Goal: Complete application form: Complete application form

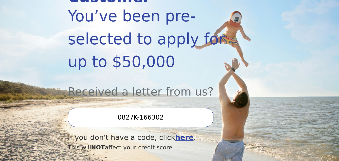
scroll to position [110, 0]
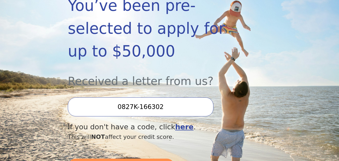
drag, startPoint x: 164, startPoint y: 96, endPoint x: 109, endPoint y: 89, distance: 55.0
click at [109, 97] on input "0827K-166302" at bounding box center [141, 106] width 146 height 19
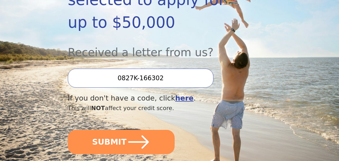
scroll to position [165, 0]
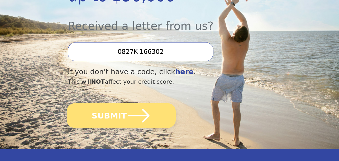
click at [147, 103] on icon "submit" at bounding box center [139, 115] width 24 height 24
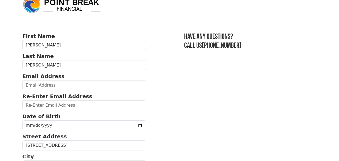
scroll to position [11, 0]
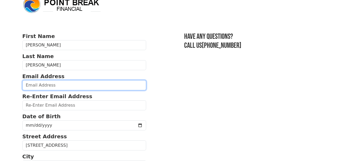
click at [64, 84] on input "email" at bounding box center [84, 85] width 124 height 10
type input "cmccune2117@gmail.com"
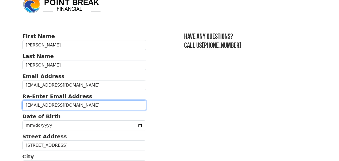
type input "cmccune2117@gmail.com"
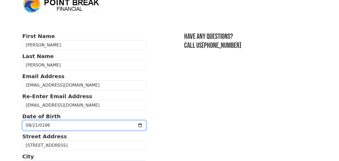
type input "1965-08-21"
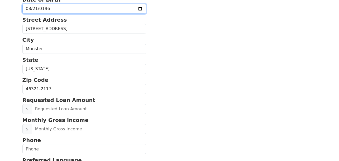
scroll to position [165, 0]
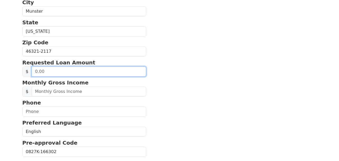
click at [69, 70] on input "text" at bounding box center [89, 71] width 115 height 10
drag, startPoint x: 69, startPoint y: 70, endPoint x: 25, endPoint y: 67, distance: 44.4
click at [25, 67] on div "$" at bounding box center [84, 71] width 124 height 10
type input "2.00"
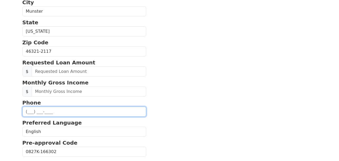
click at [40, 111] on input "text" at bounding box center [84, 112] width 124 height 10
type input "(219) 775-8095"
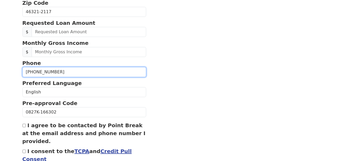
scroll to position [209, 0]
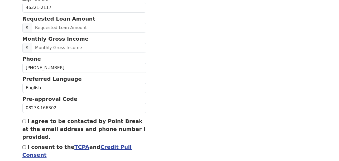
click at [27, 119] on label "I agree to be contacted by Point Break at the email address and phone number I …" at bounding box center [83, 129] width 123 height 22
click at [26, 119] on input "I agree to be contacted by Point Break at the email address and phone number I …" at bounding box center [23, 120] width 3 height 3
checkbox input "true"
click at [32, 145] on label "I consent to the TCPA and Credit Pull Consent" at bounding box center [76, 151] width 109 height 14
click at [26, 145] on input "I consent to the TCPA and Credit Pull Consent" at bounding box center [23, 146] width 3 height 3
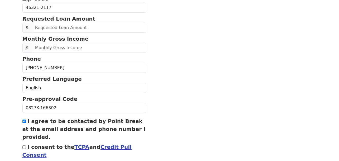
checkbox input "true"
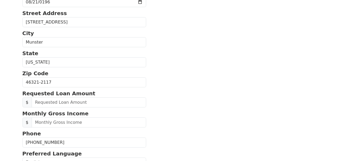
scroll to position [130, 0]
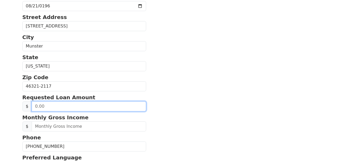
click at [50, 106] on input "text" at bounding box center [89, 106] width 115 height 10
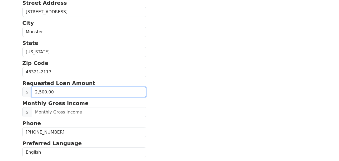
scroll to position [152, 0]
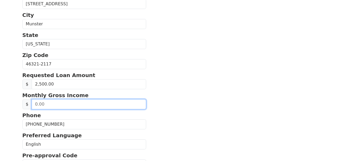
click at [52, 105] on input "text" at bounding box center [89, 104] width 115 height 10
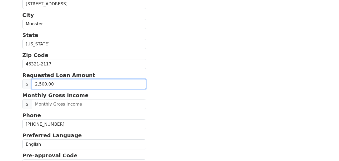
drag, startPoint x: 51, startPoint y: 82, endPoint x: 13, endPoint y: 76, distance: 38.6
type input "6,175.00"
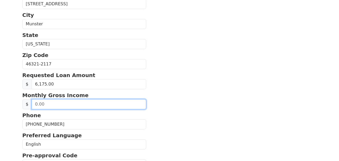
click at [41, 99] on input "text" at bounding box center [89, 104] width 115 height 10
type input "6,175.00"
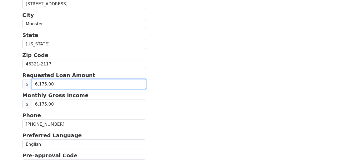
drag, startPoint x: 59, startPoint y: 82, endPoint x: -17, endPoint y: 82, distance: 75.4
type input "2,500.00"
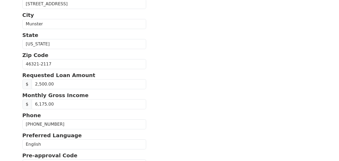
click at [187, 77] on section "First Name Christine Last Name McCune Email Address cmccune2117@gmail.com Re-En…" at bounding box center [169, 63] width 294 height 344
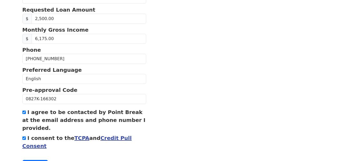
scroll to position [240, 0]
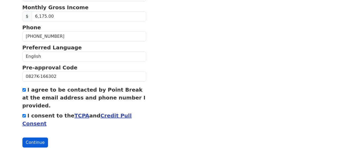
click at [37, 137] on button "Continue" at bounding box center [35, 142] width 26 height 10
